Goal: Transaction & Acquisition: Book appointment/travel/reservation

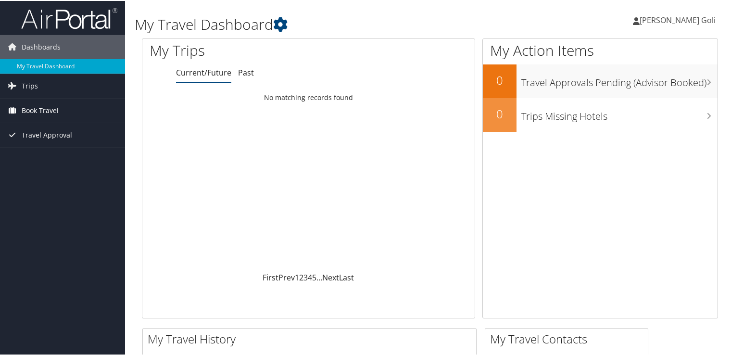
click at [41, 107] on span "Book Travel" at bounding box center [40, 110] width 37 height 24
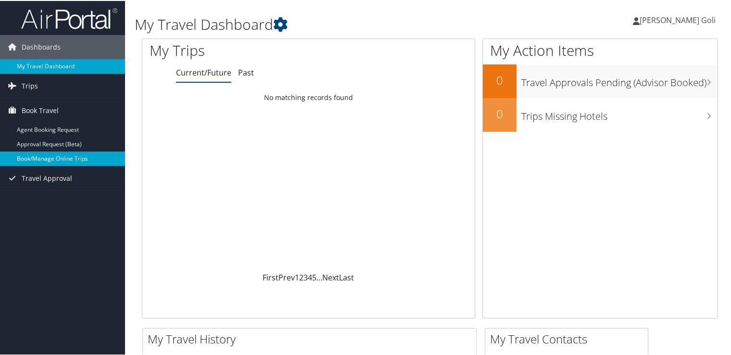
click at [50, 159] on link "Book/Manage Online Trips" at bounding box center [62, 157] width 125 height 14
